Goal: Transaction & Acquisition: Purchase product/service

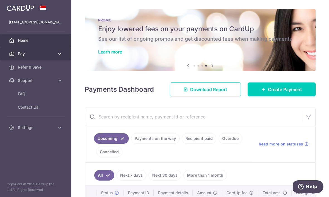
click at [54, 51] on span "Pay" at bounding box center [36, 54] width 37 height 6
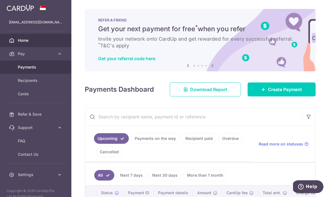
click at [36, 64] on span "Payments" at bounding box center [36, 67] width 37 height 6
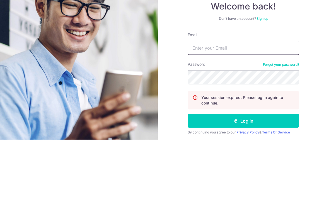
type input "juanjoetan@gmail.com"
click at [243, 171] on button "Log in" at bounding box center [242, 178] width 111 height 14
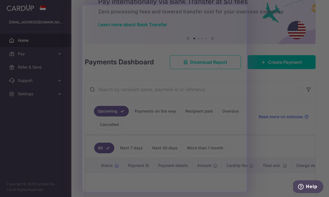
scroll to position [27, 0]
click at [273, 109] on div at bounding box center [166, 99] width 332 height 199
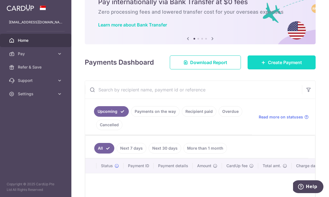
click at [281, 66] on span "Create Payment" at bounding box center [285, 62] width 34 height 7
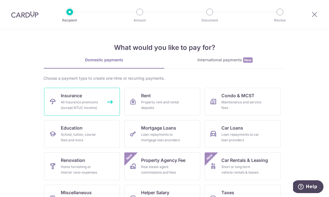
click at [91, 106] on div "All insurance premiums (except NTUC Income)" at bounding box center [81, 104] width 40 height 11
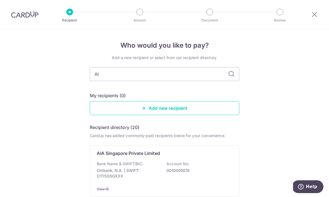
type input "AIA"
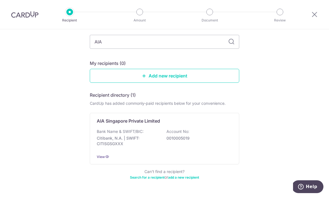
scroll to position [32, 0]
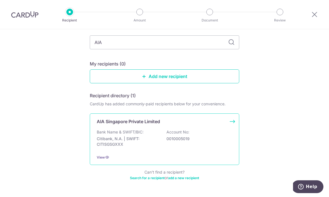
click at [187, 137] on div "Bank Name & SWIFT/BIC: Citibank, N.A. | SWIFT: CITISGSGXXX Account No: 00100050…" at bounding box center [164, 139] width 135 height 21
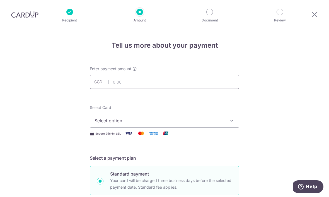
click at [153, 84] on input "text" at bounding box center [164, 82] width 149 height 14
click at [184, 120] on span "Select option" at bounding box center [159, 120] width 130 height 7
type input "2,458.80"
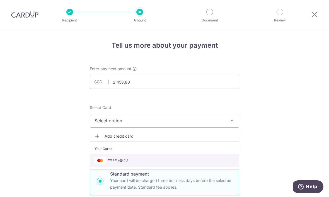
click at [173, 163] on span "**** 6517" at bounding box center [164, 160] width 140 height 7
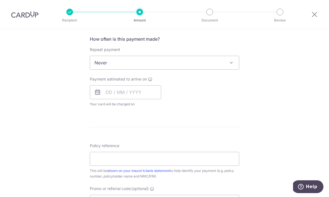
scroll to position [210, 0]
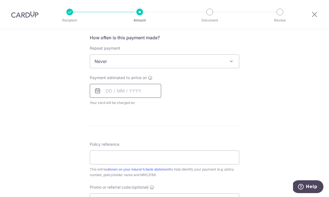
click at [96, 89] on input "text" at bounding box center [125, 91] width 71 height 14
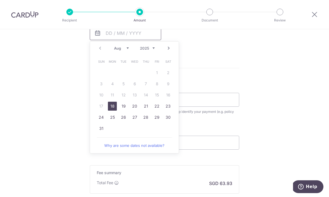
scroll to position [268, 0]
click at [113, 120] on link "25" at bounding box center [112, 117] width 9 height 9
type input "25/08/2025"
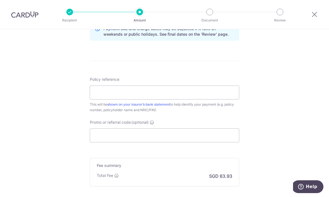
scroll to position [302, 0]
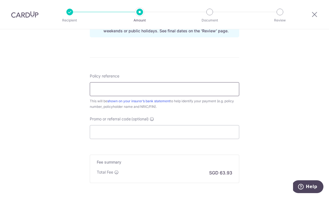
click at [191, 95] on input "Policy reference" at bounding box center [164, 89] width 149 height 14
type input "L543711212"
click at [171, 134] on input "Promo or referral code (optional)" at bounding box center [164, 132] width 149 height 14
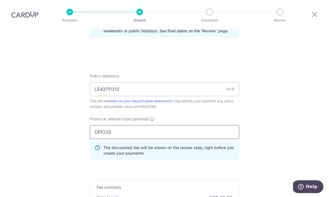
type input "OFF225"
click at [284, 124] on div "Tell us more about your payment Enter payment amount SGD 2,458.80 2458.80 Selec…" at bounding box center [164, 4] width 329 height 552
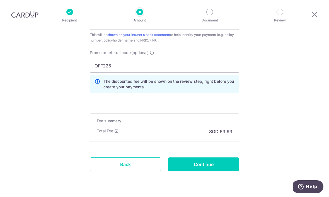
scroll to position [368, 0]
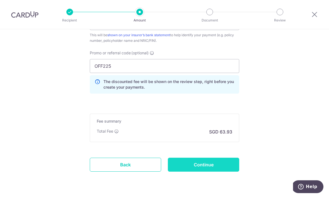
click at [221, 167] on input "Continue" at bounding box center [203, 165] width 71 height 14
type input "Create Schedule"
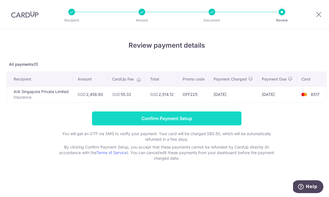
click at [181, 123] on input "Confirm Payment Setup" at bounding box center [166, 118] width 149 height 14
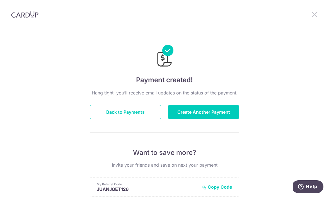
click at [312, 12] on icon at bounding box center [314, 14] width 7 height 7
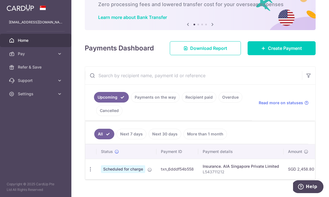
scroll to position [35, 0]
click at [0, 0] on icon "button" at bounding box center [0, 0] width 0 height 0
click at [54, 94] on span "Settings" at bounding box center [36, 94] width 37 height 6
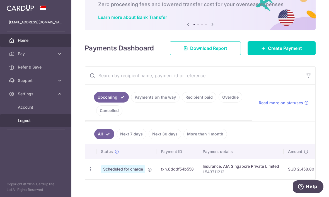
click at [39, 121] on span "Logout" at bounding box center [36, 121] width 37 height 6
